Goal: Task Accomplishment & Management: Complete application form

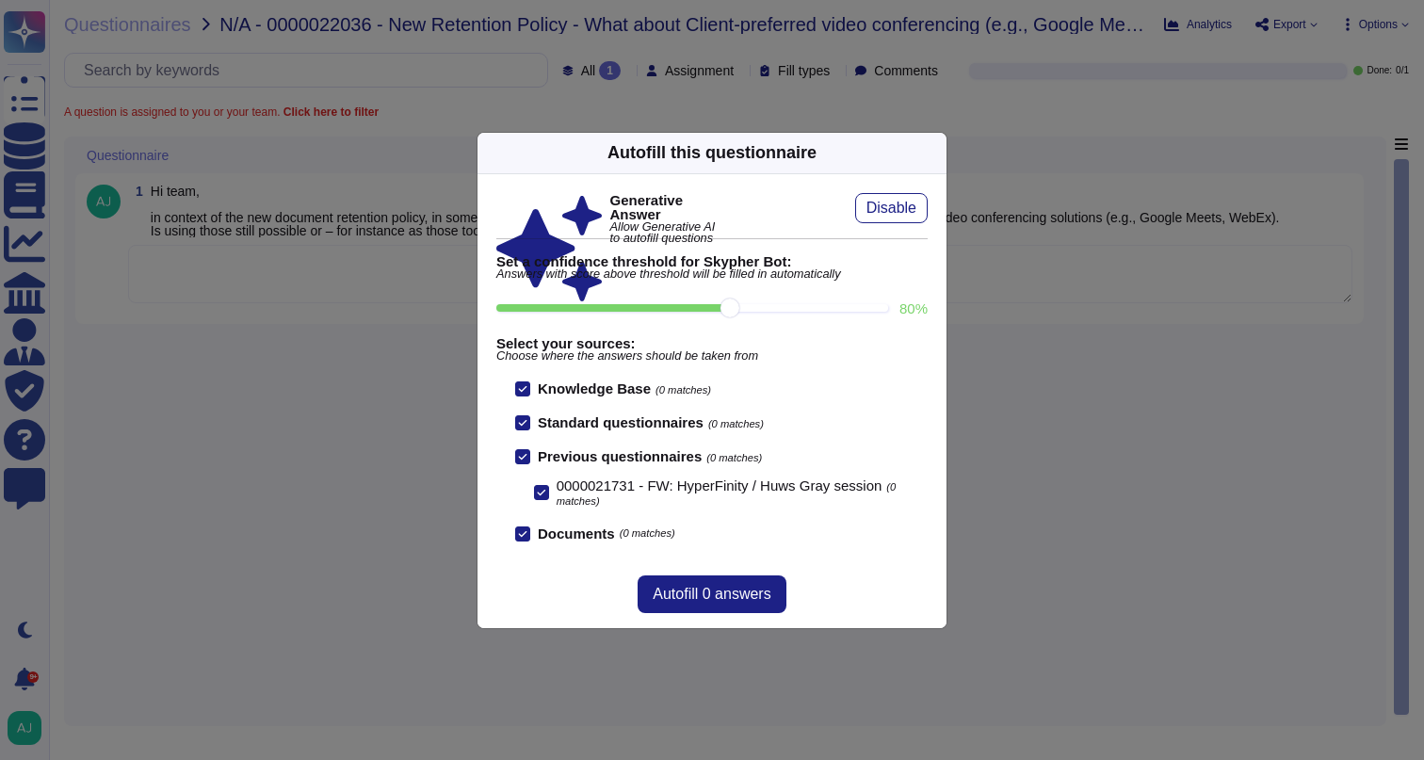
click at [216, 301] on div "Autofill this questionnaire Generative Answer Allow Generative AI to autofill q…" at bounding box center [712, 380] width 1424 height 760
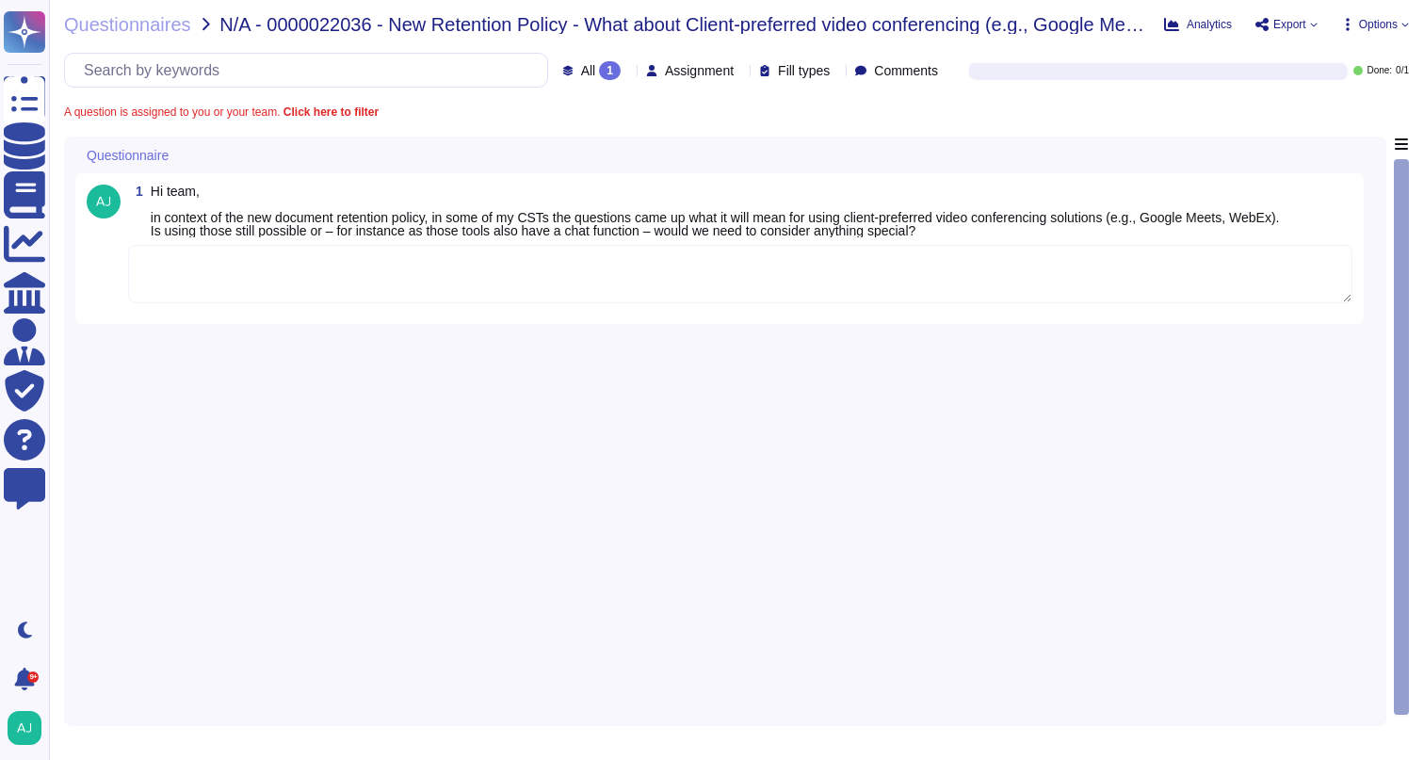
click at [196, 290] on textarea at bounding box center [740, 274] width 1224 height 58
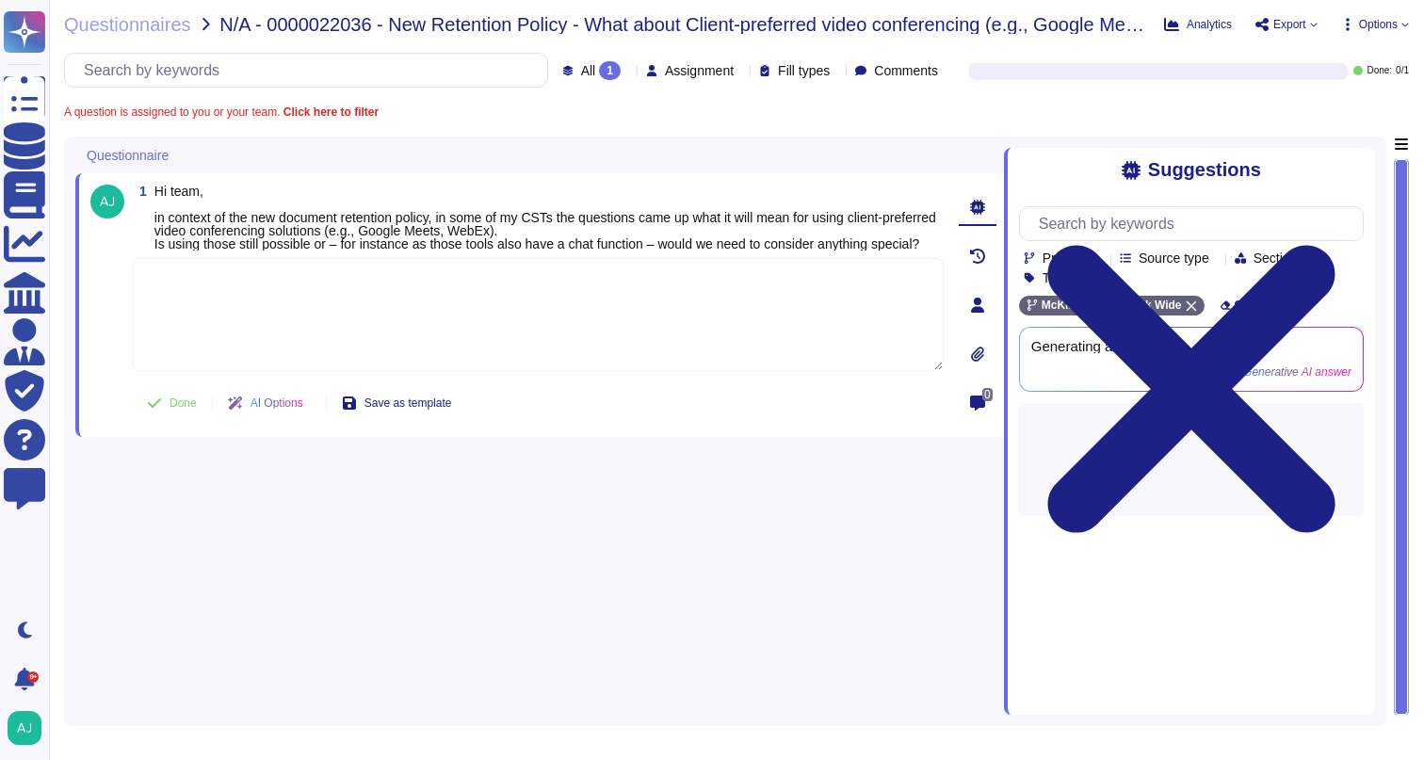
paste textarea "Yes, it is still possible to use the client-preferred videoconference solutions…"
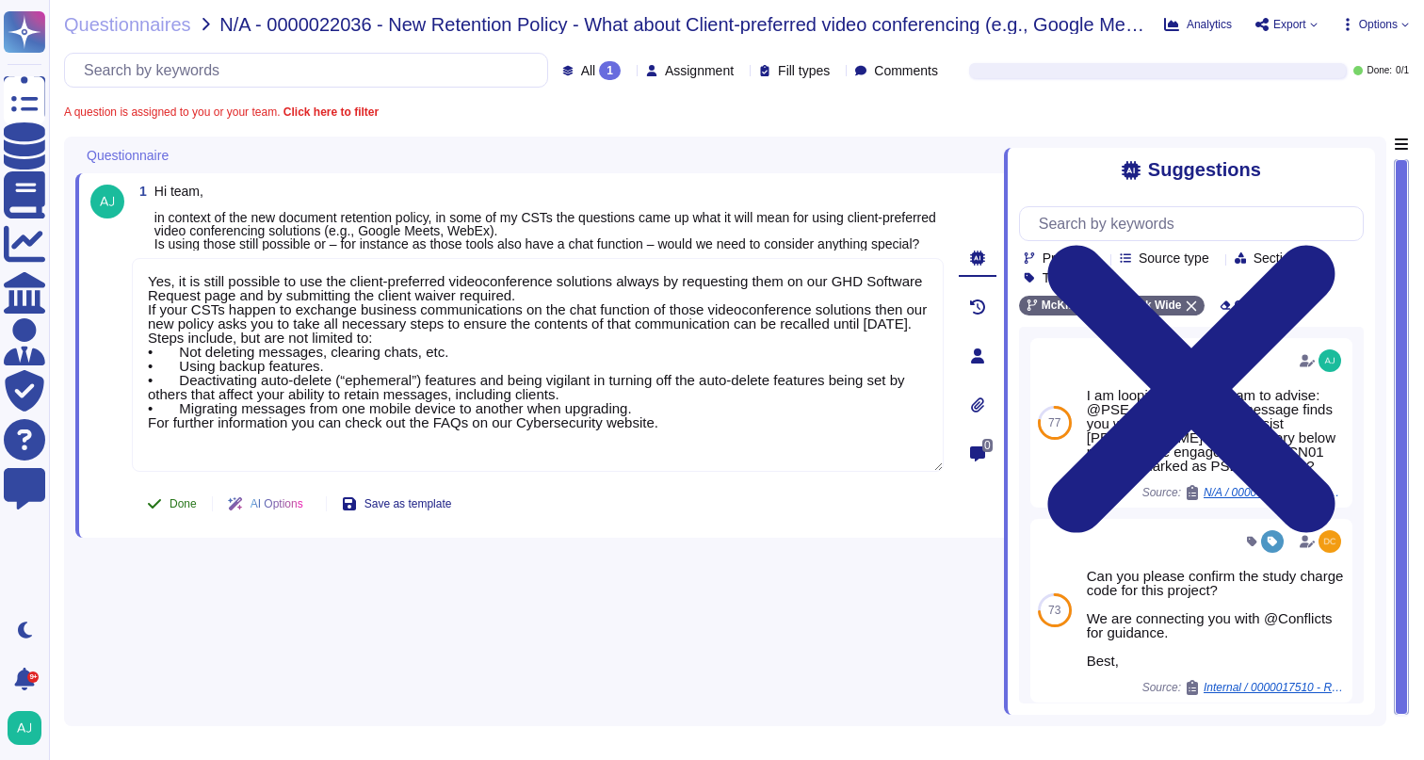
type textarea "Yes, it is still possible to use the client-preferred videoconference solutions…"
click at [176, 509] on span "Done" at bounding box center [182, 503] width 27 height 11
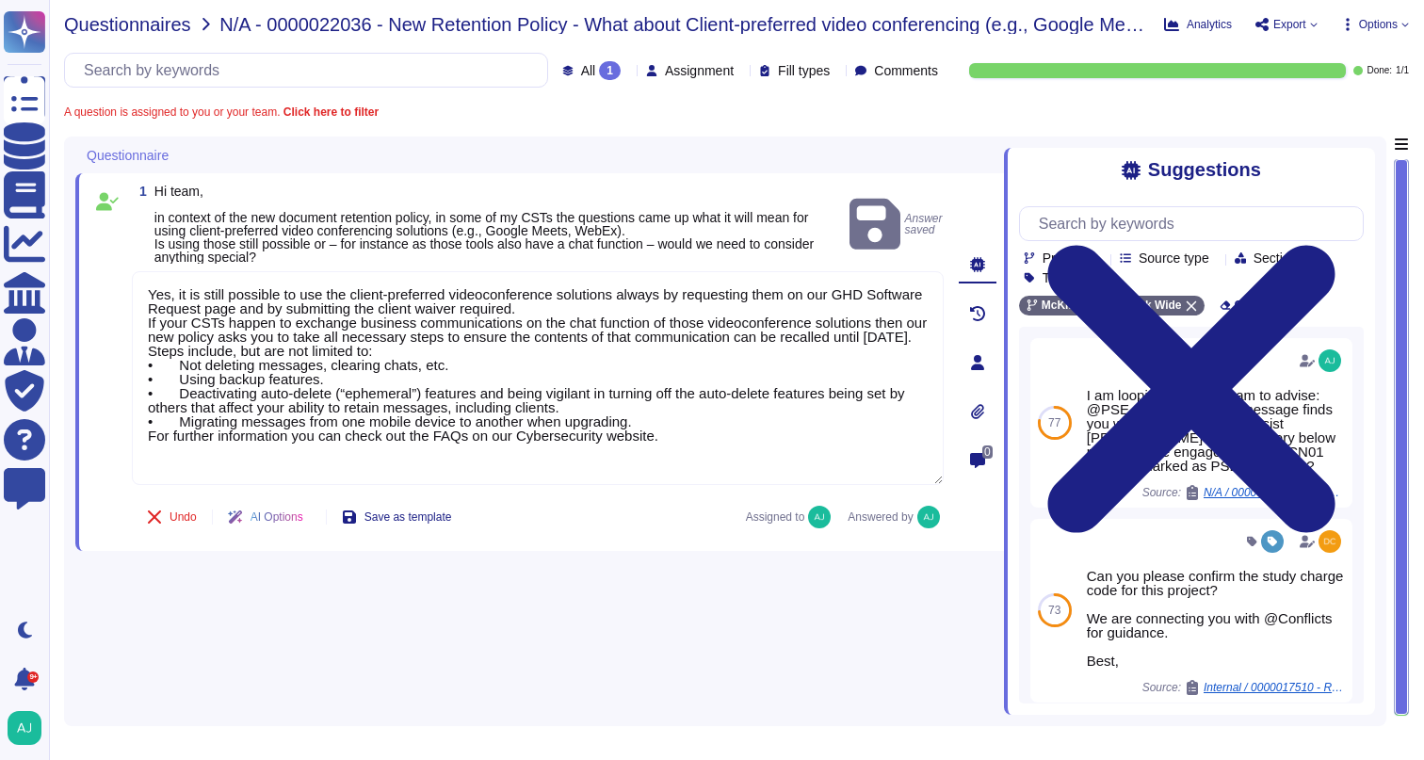
click at [164, 25] on span "Questionnaires" at bounding box center [127, 24] width 127 height 19
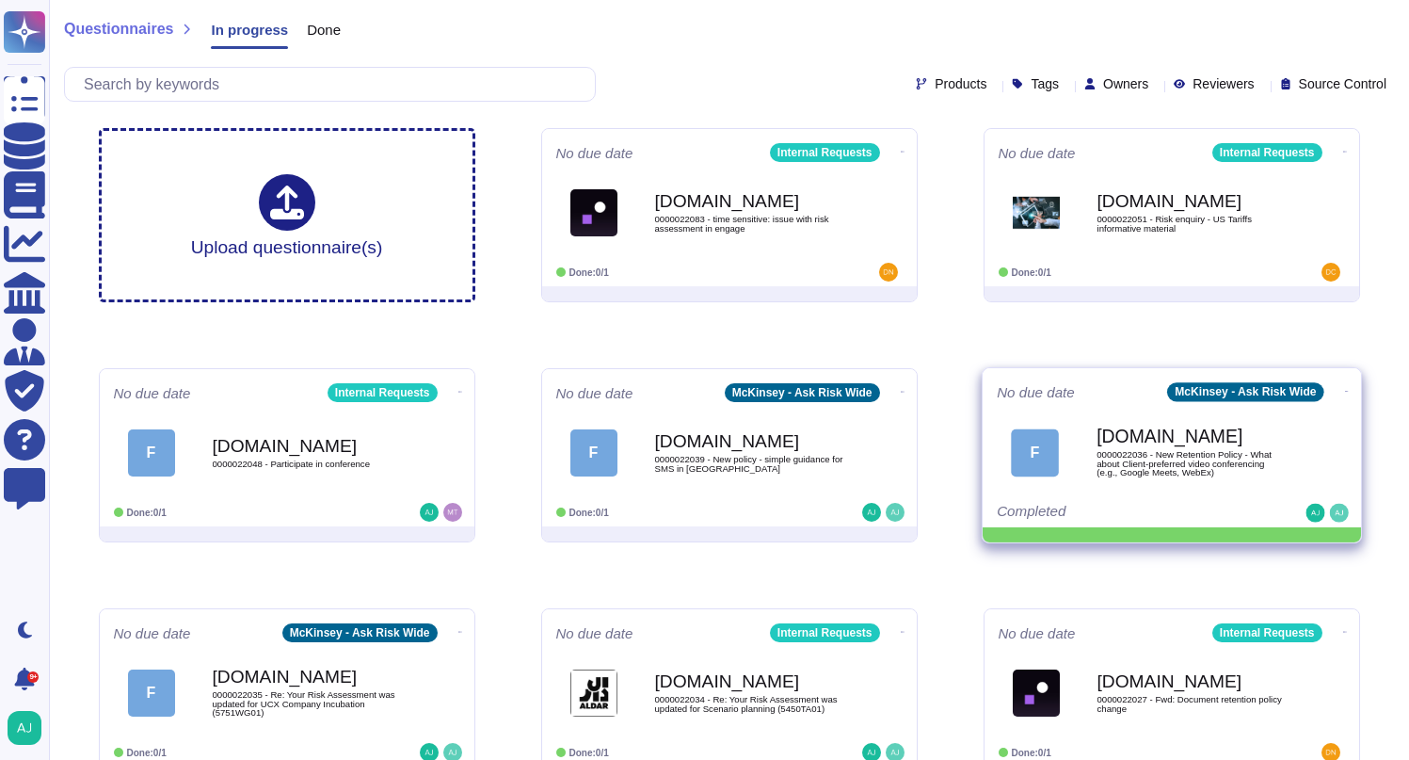
click at [905, 154] on icon at bounding box center [903, 152] width 4 height 5
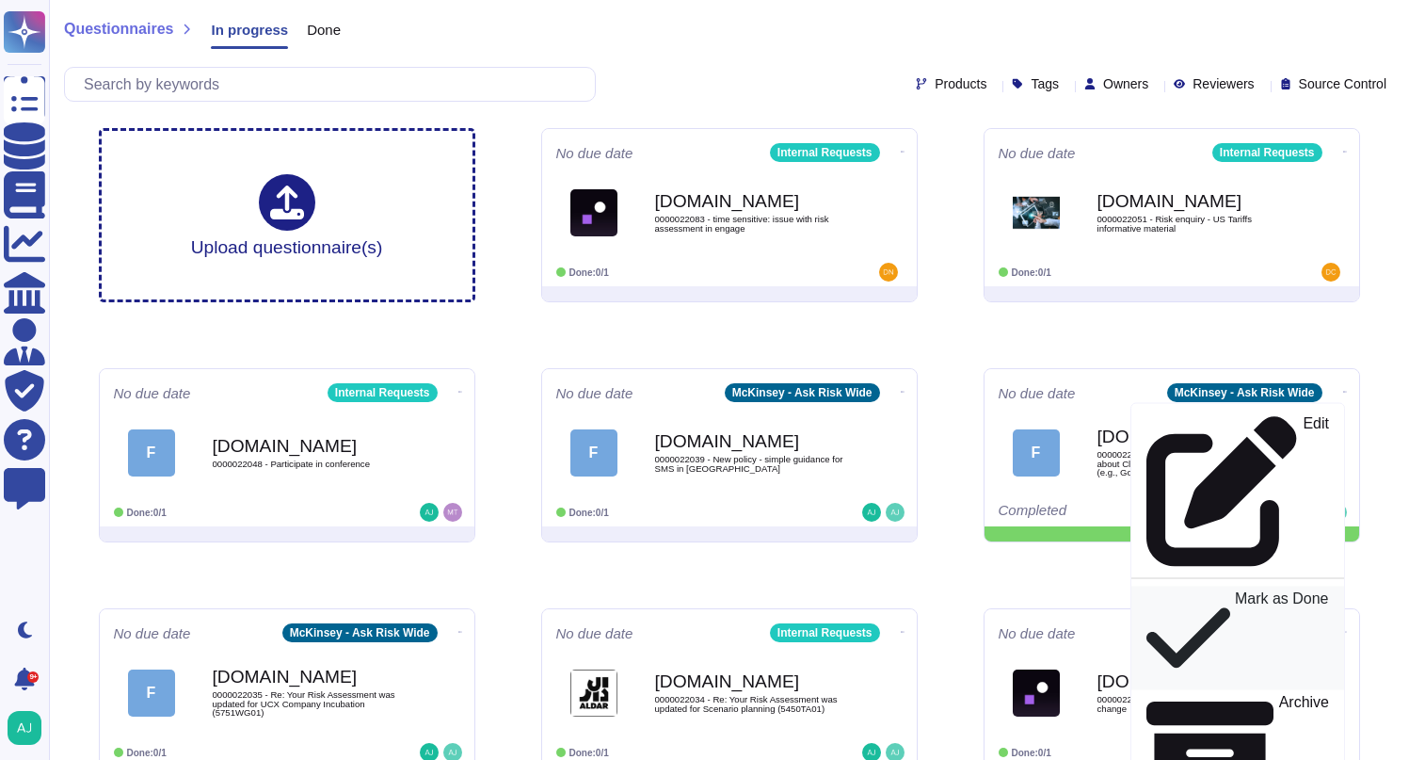
click at [1235, 590] on p "Mark as Done" at bounding box center [1282, 637] width 94 height 95
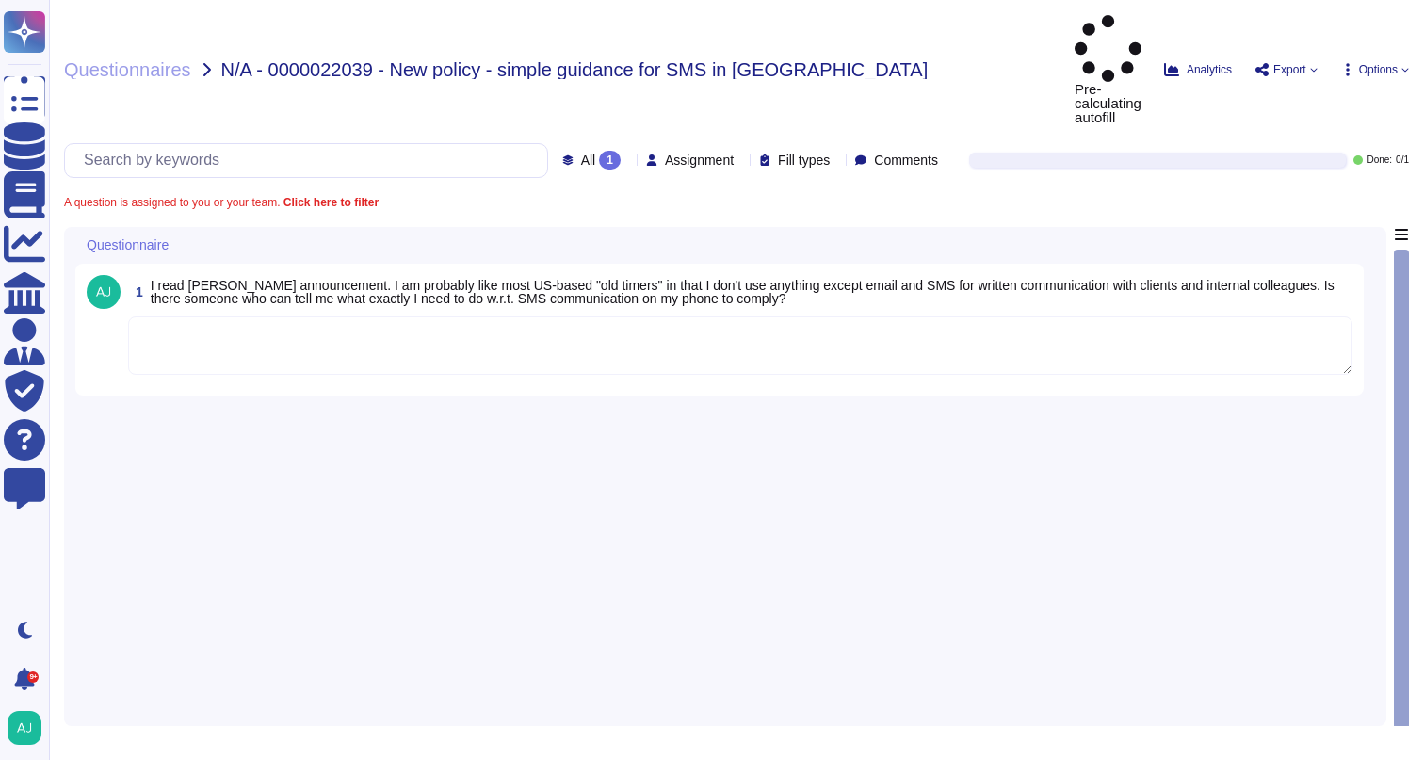
click at [513, 316] on textarea at bounding box center [740, 345] width 1224 height 58
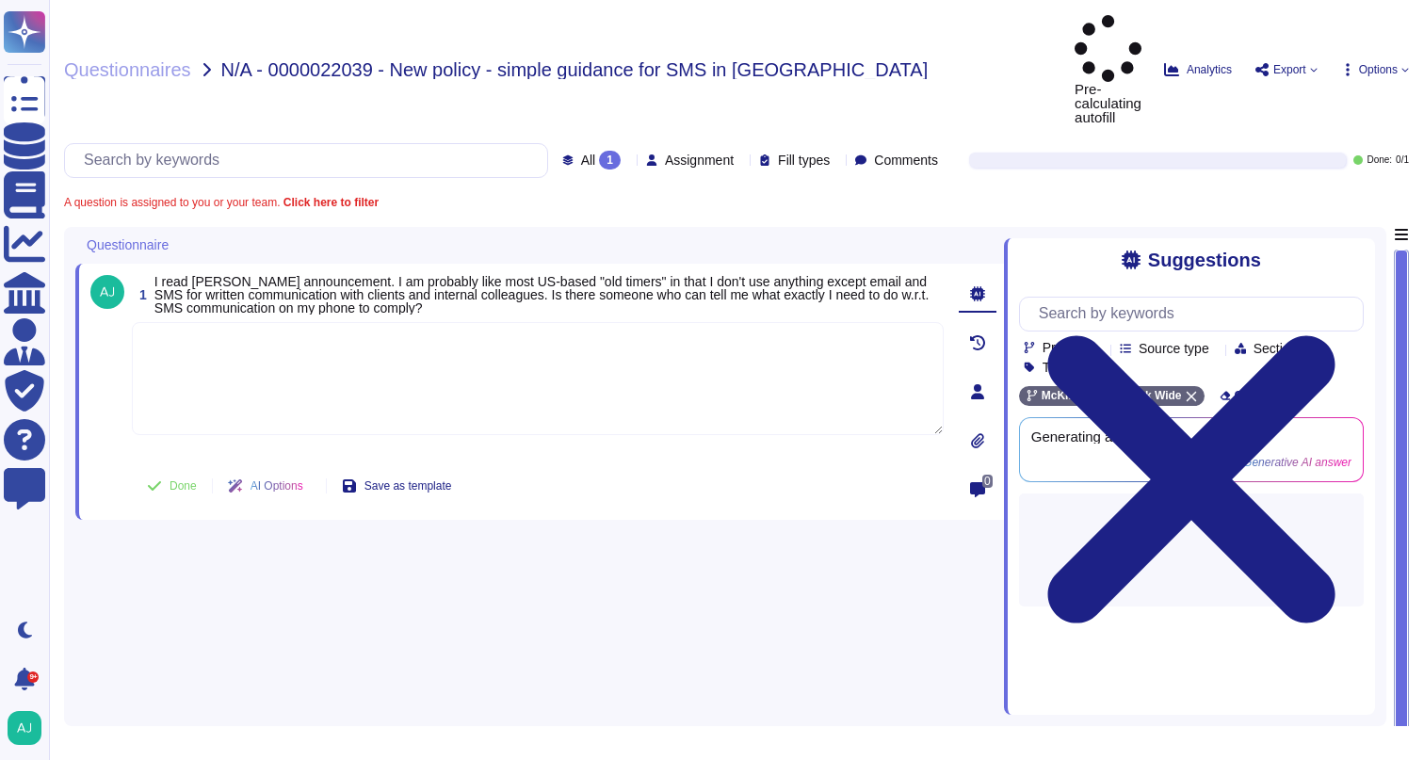
paste textarea ". If you exchange business communications over SMS, our new policy asks you to …"
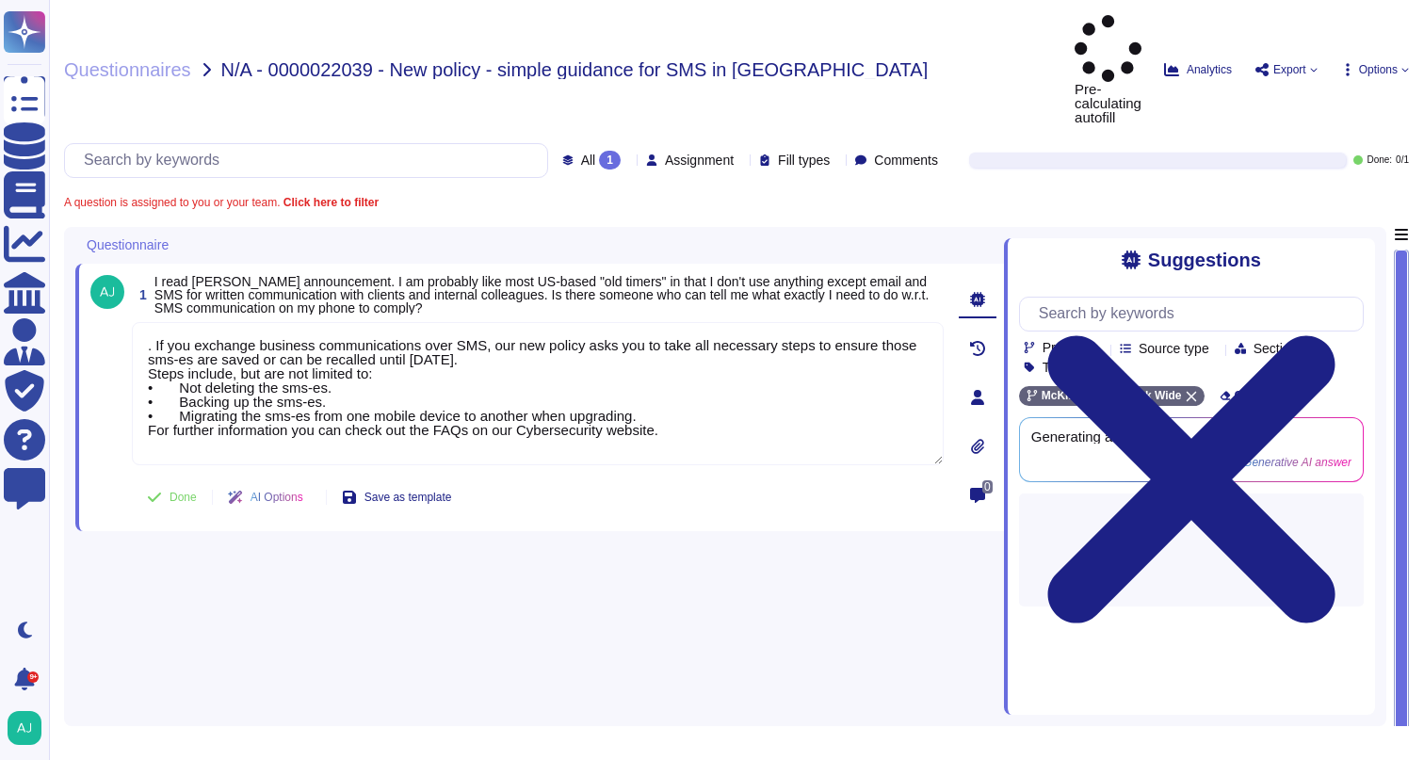
type textarea ". If you exchange business communications over SMS, our new policy asks you to …"
click at [189, 491] on span "Done" at bounding box center [182, 496] width 27 height 11
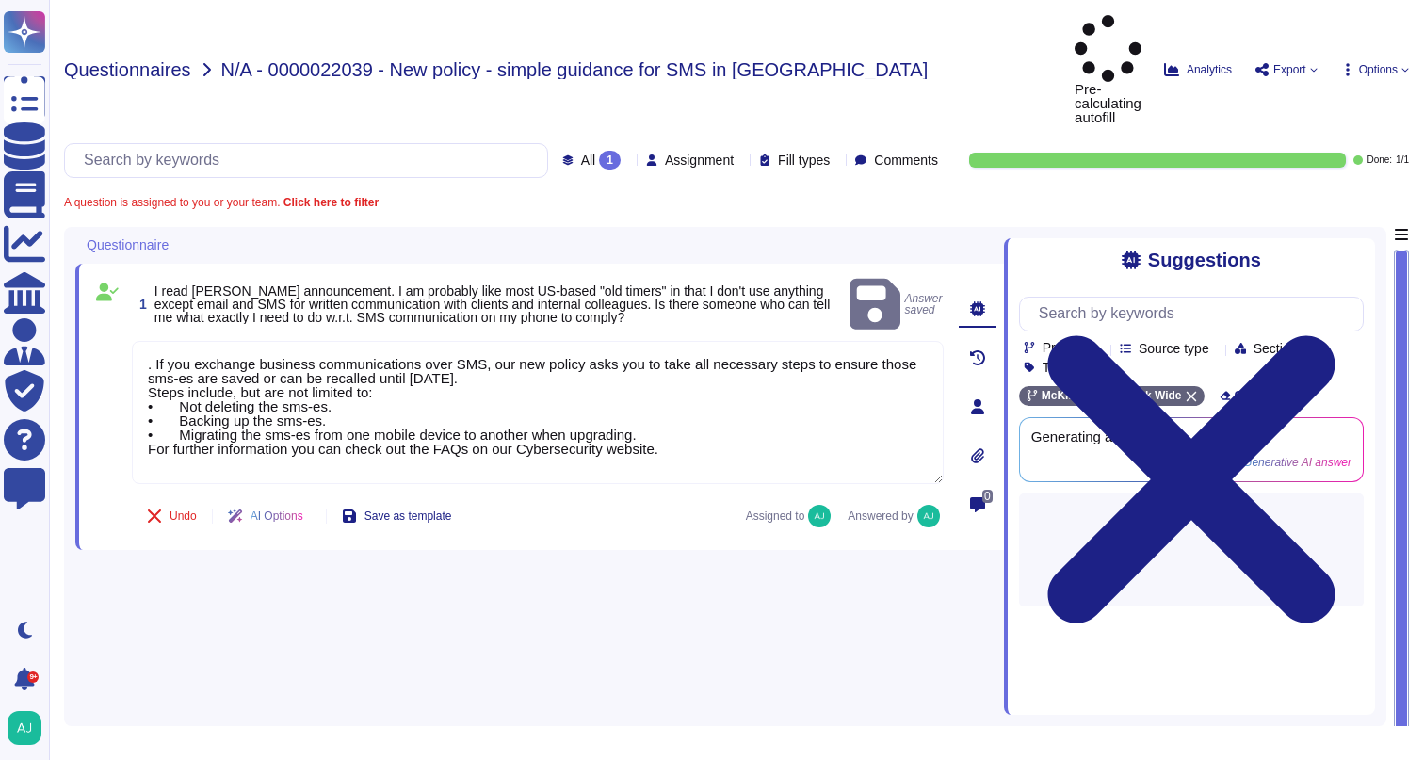
click at [151, 60] on span "Questionnaires" at bounding box center [127, 69] width 127 height 19
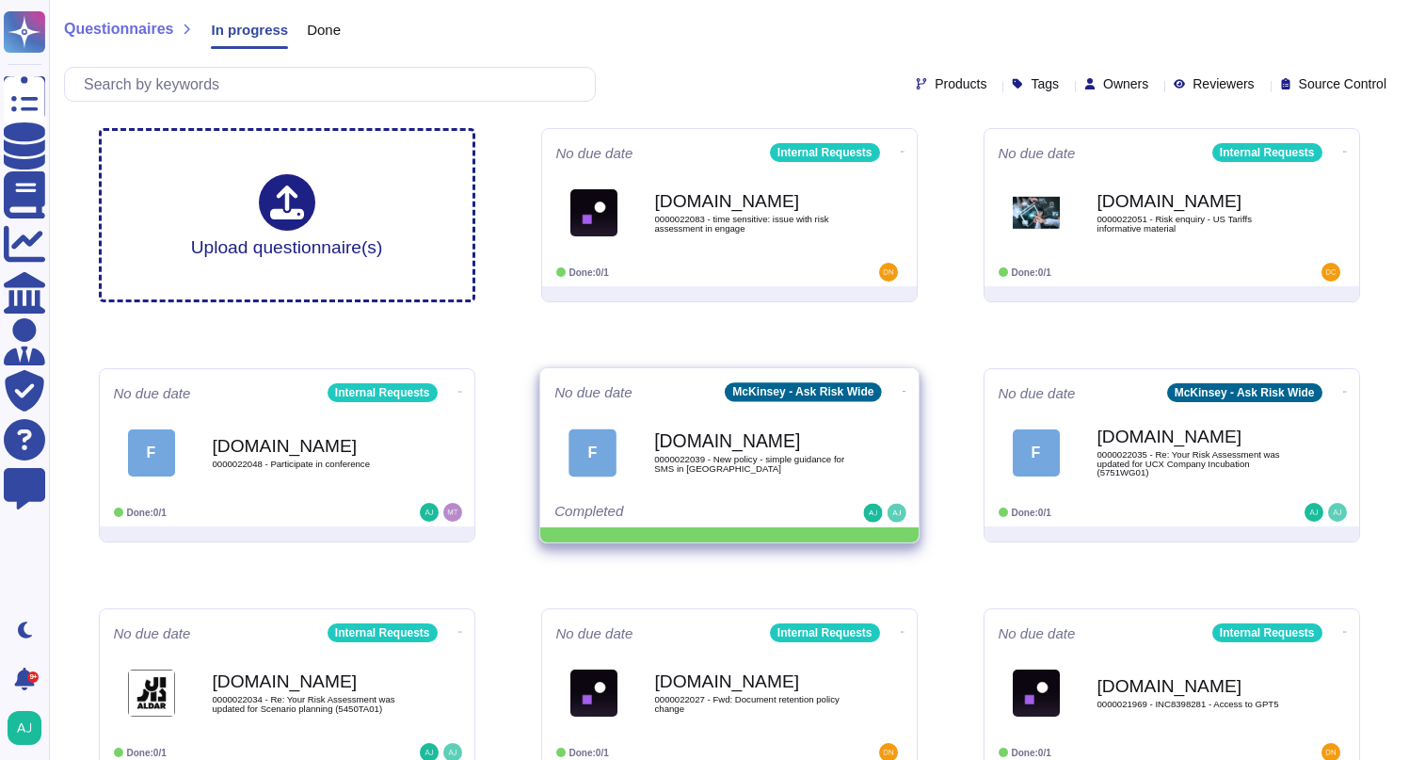
click at [901, 154] on icon at bounding box center [903, 152] width 4 height 5
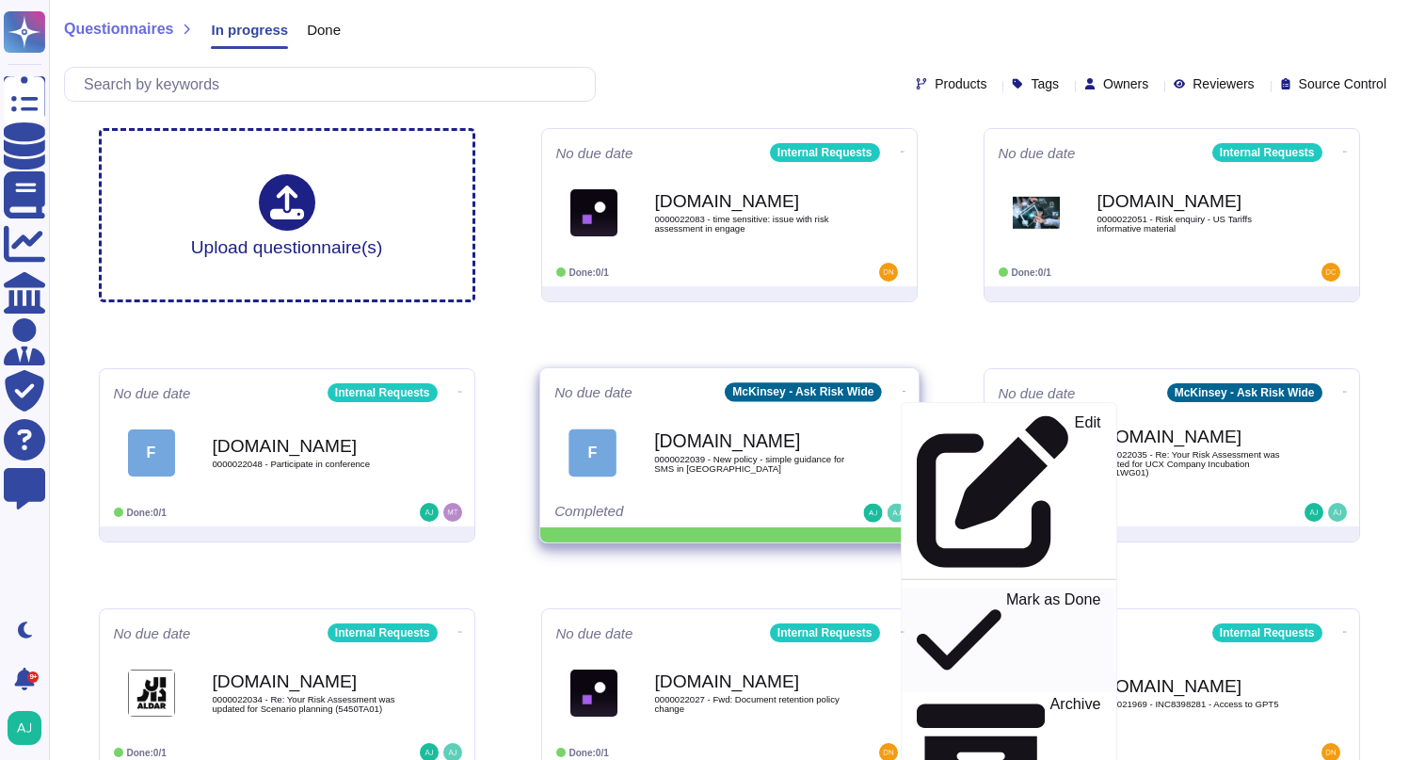
click at [1006, 592] on p "Mark as Done" at bounding box center [1053, 640] width 95 height 96
